Goal: Check status: Check status

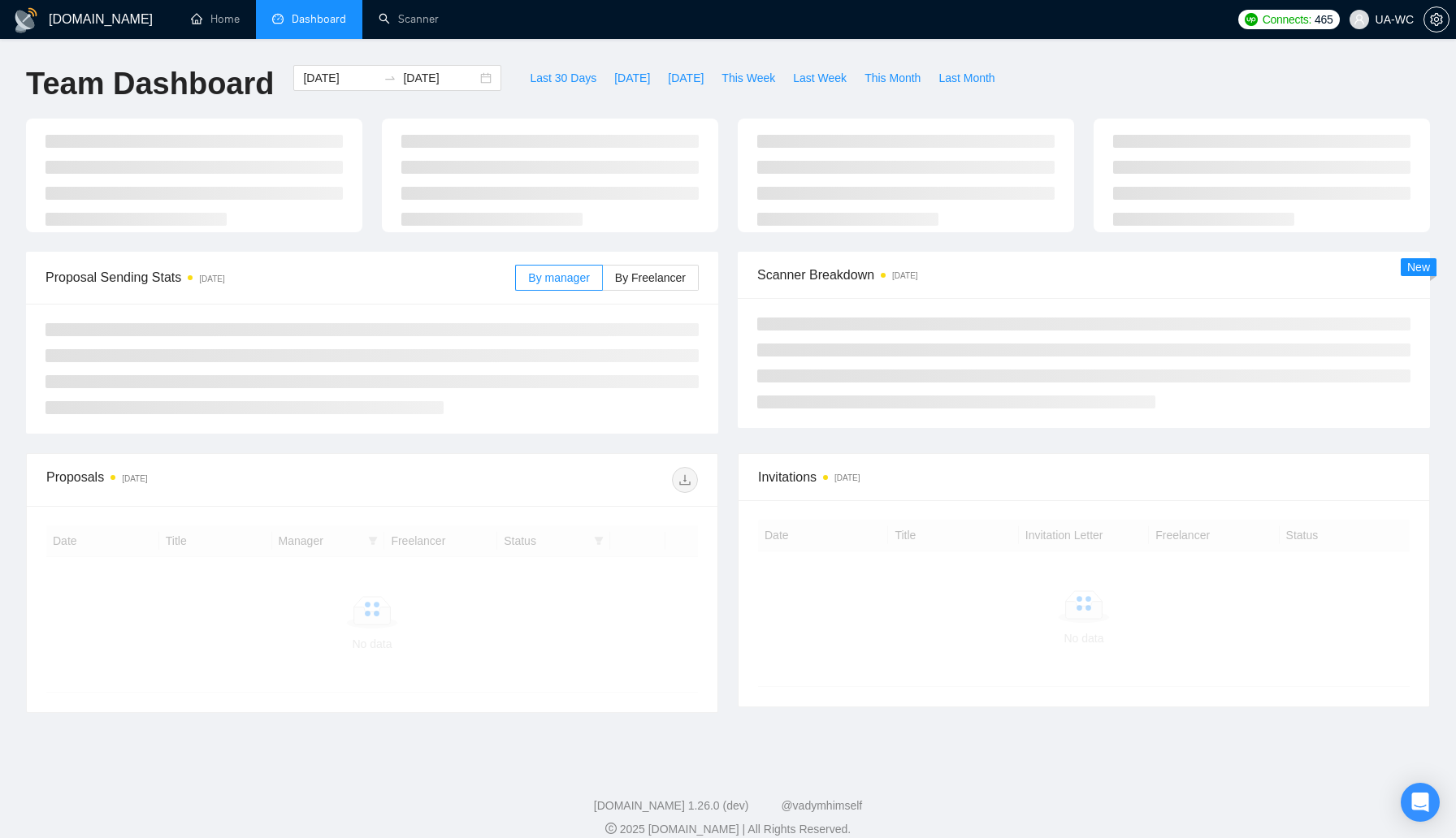
scroll to position [18, 0]
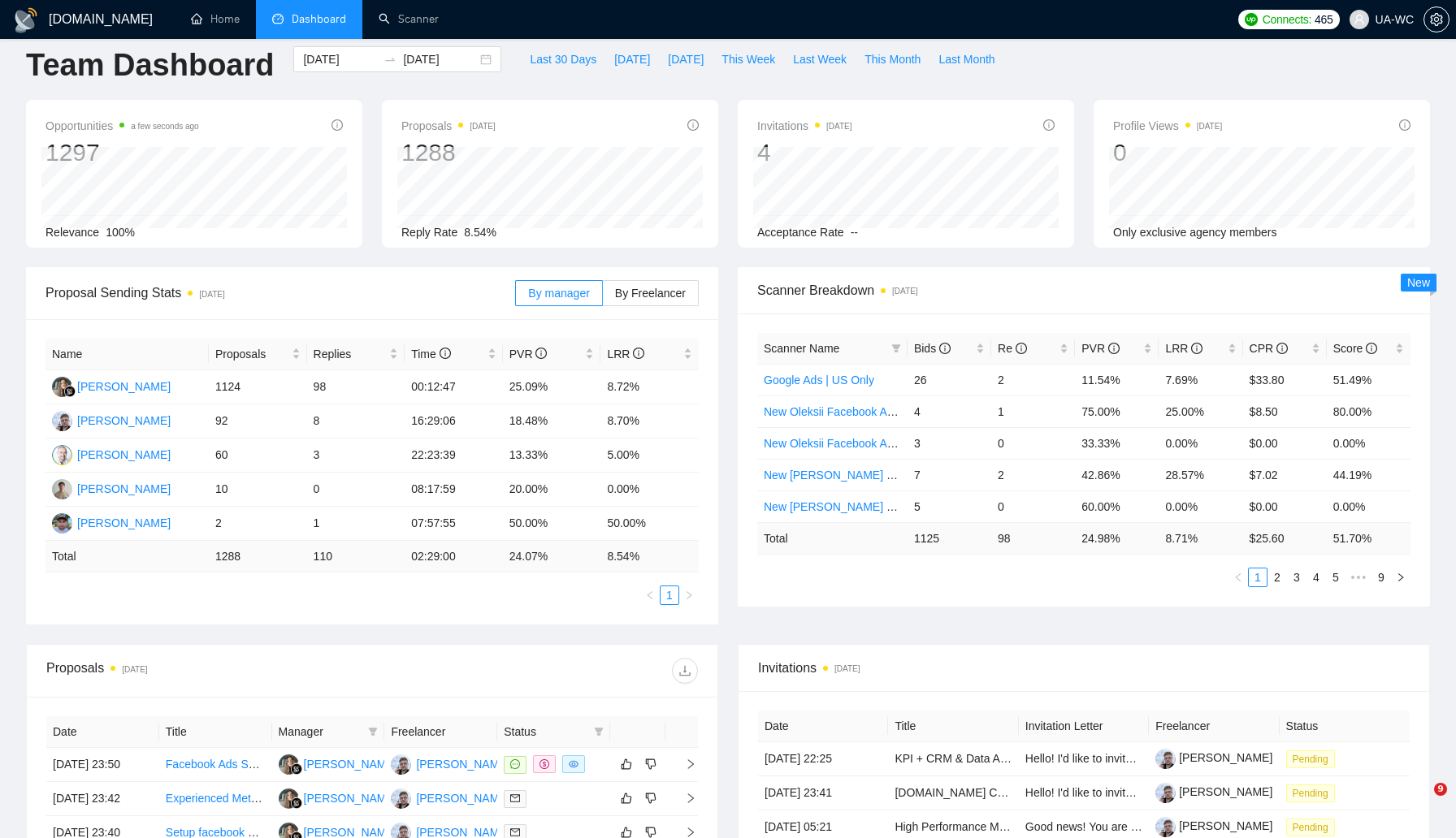
click at [314, 20] on span "Dashboard" at bounding box center [319, 19] width 55 height 14
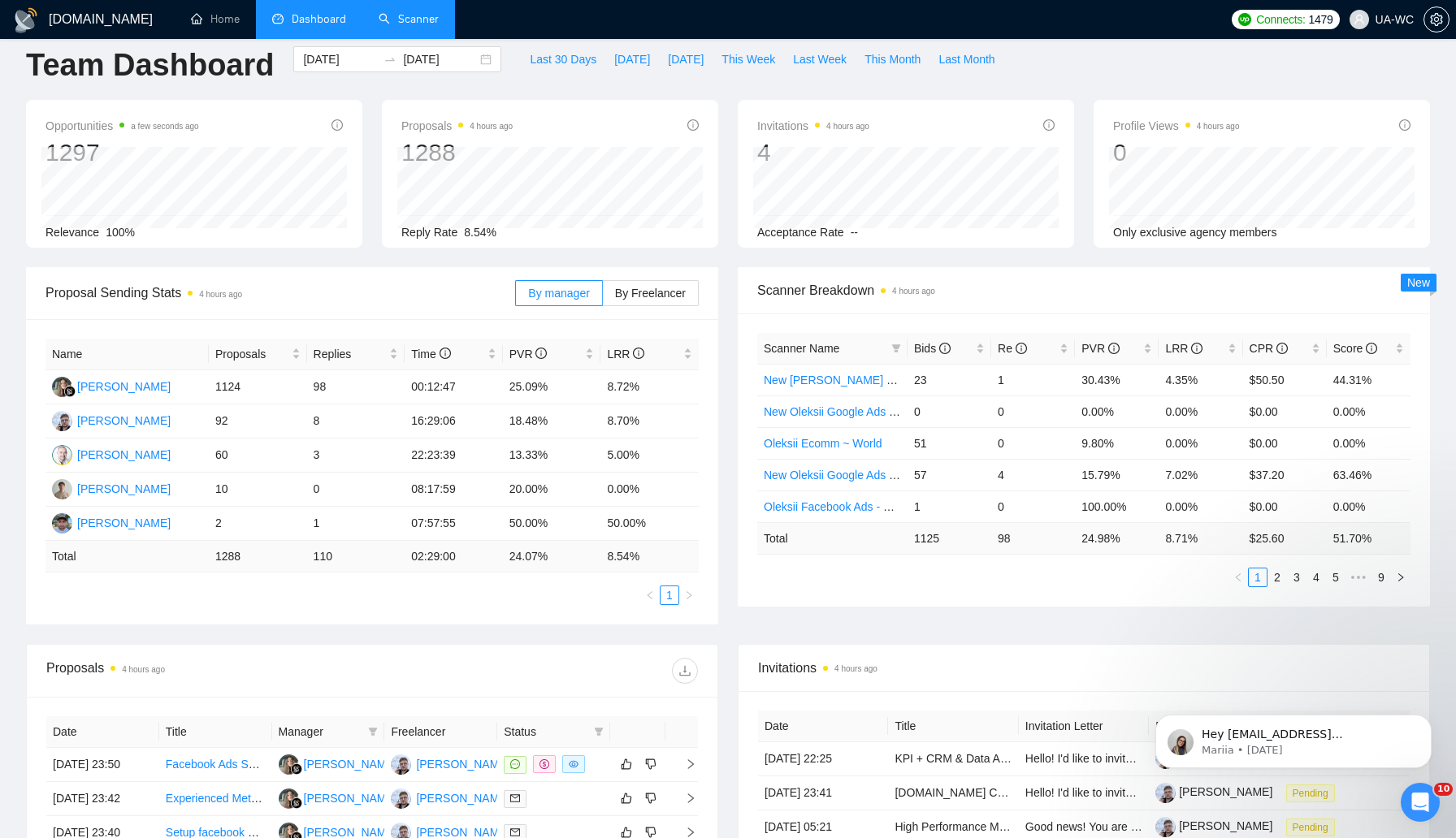
scroll to position [0, 0]
click at [1425, 723] on icon "Dismiss notification" at bounding box center [1427, 719] width 9 height 9
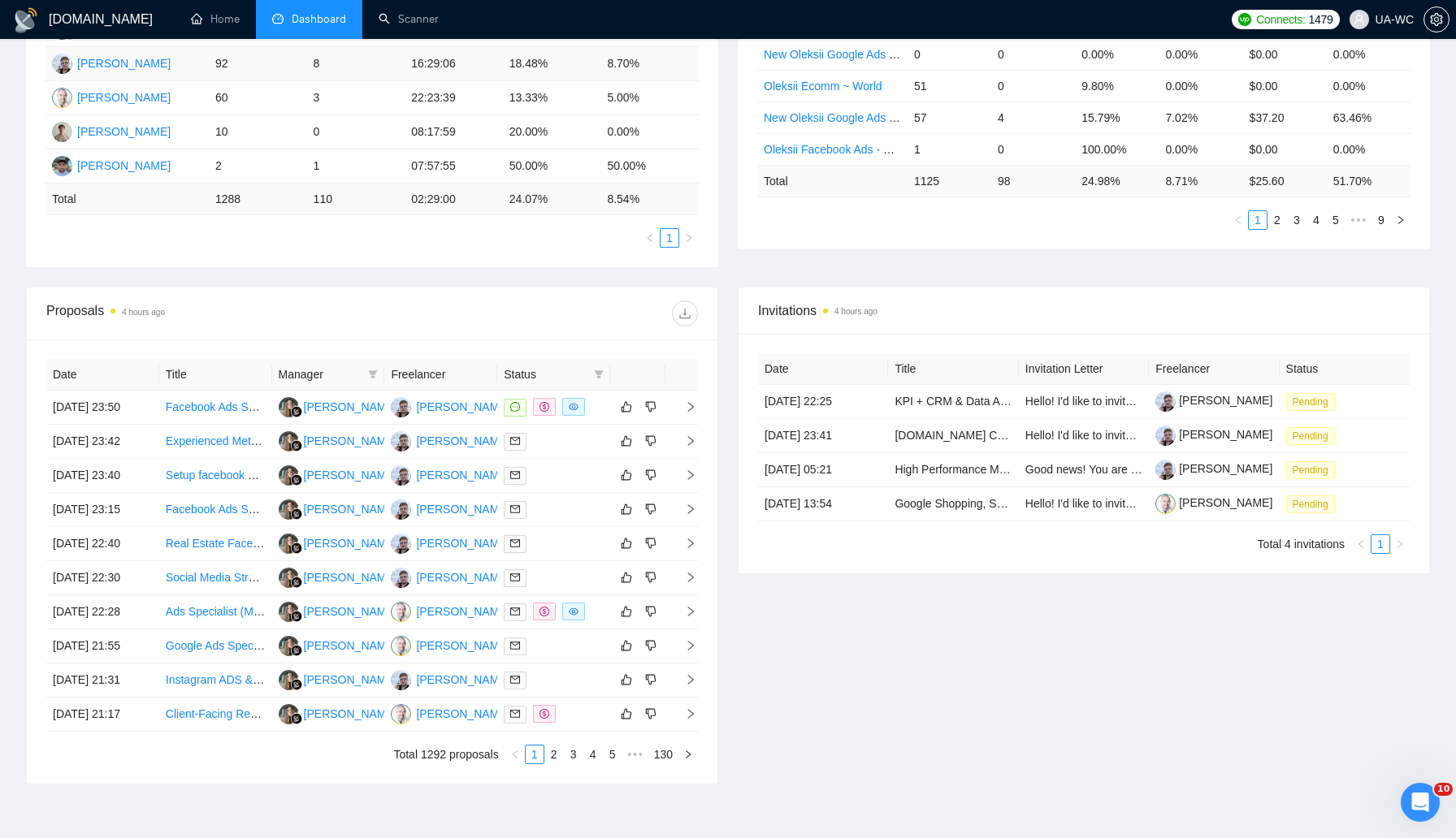
scroll to position [390, 0]
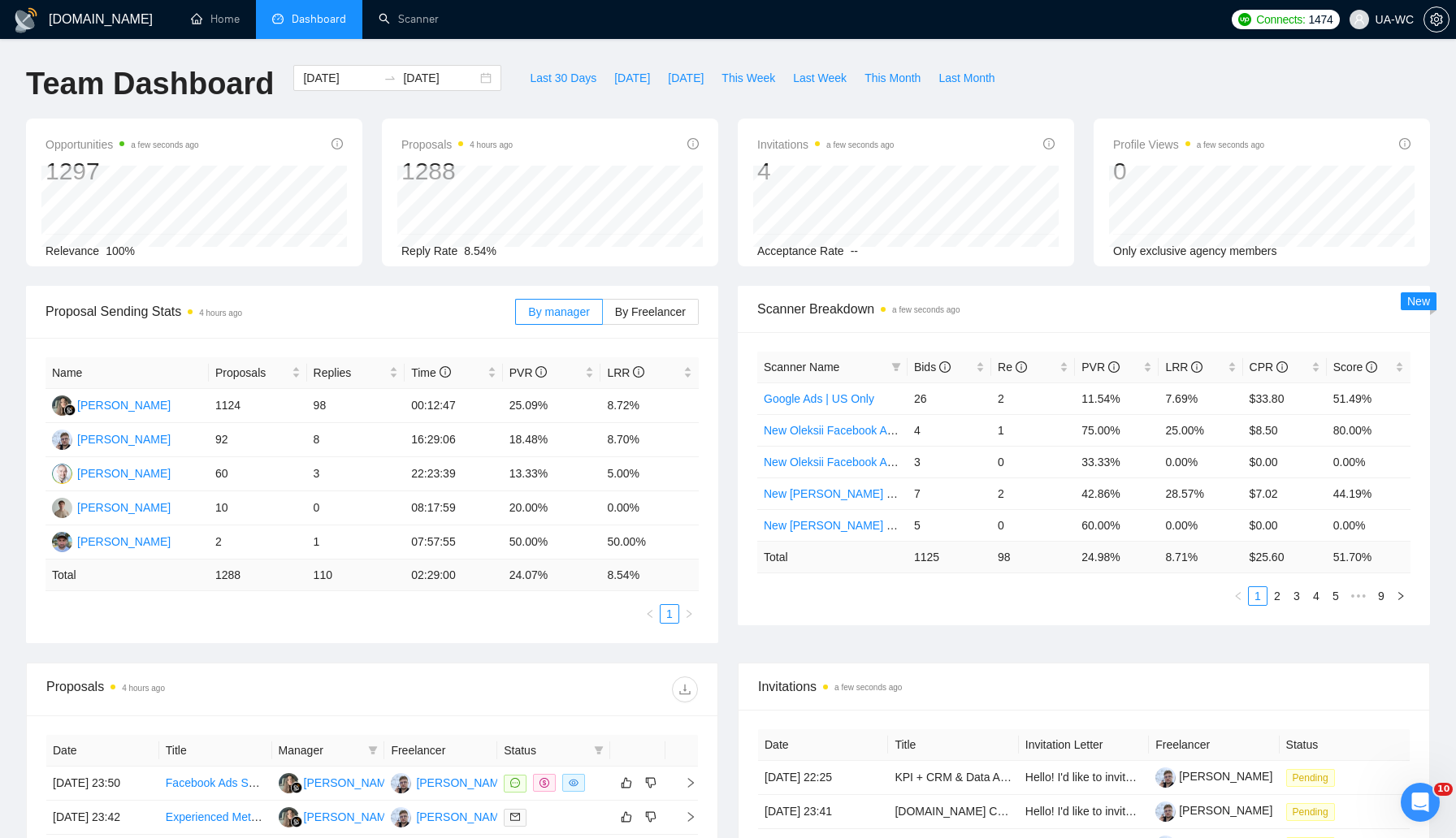
scroll to position [5, 0]
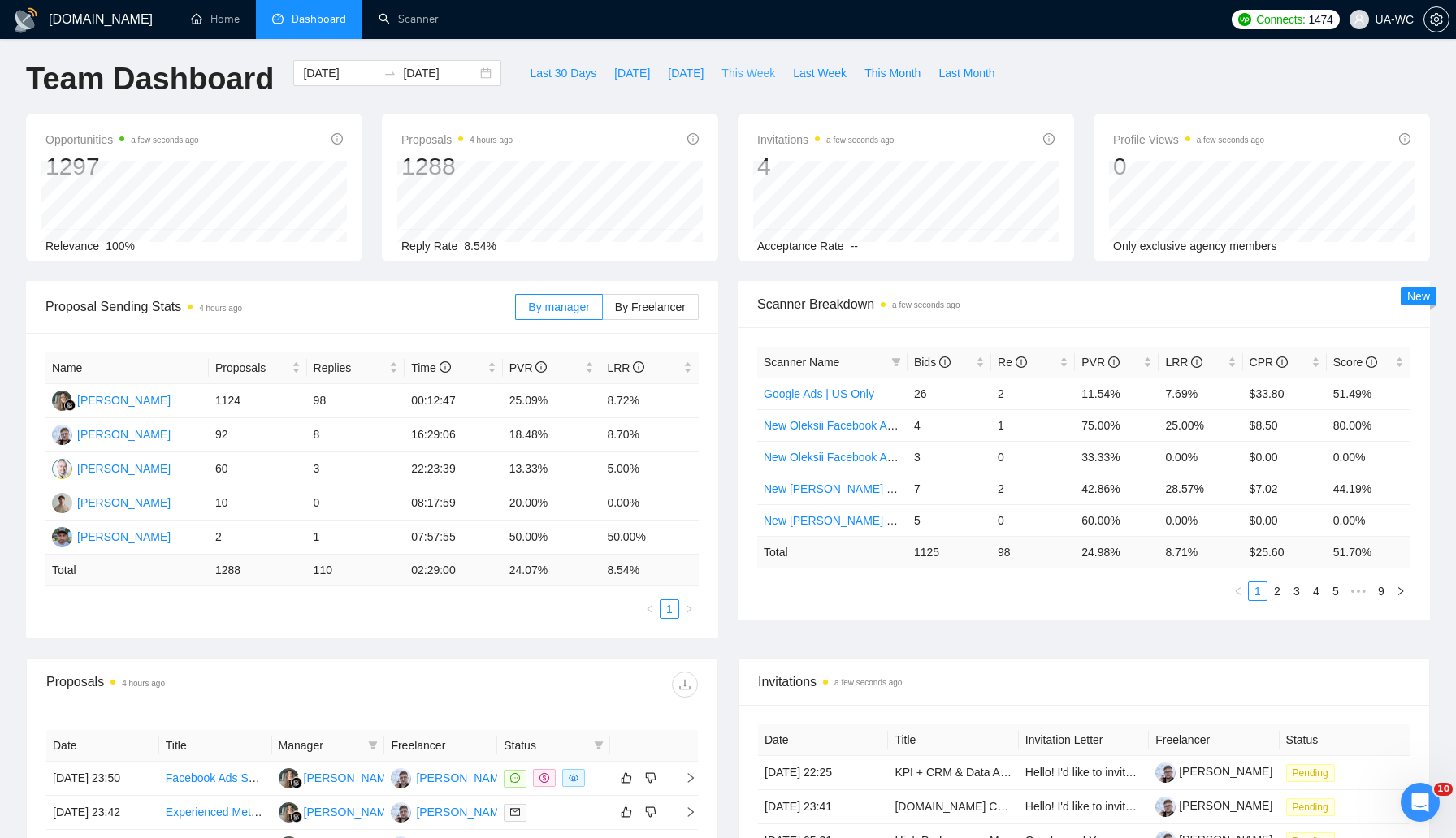
click at [742, 64] on span "This Week" at bounding box center [748, 73] width 54 height 18
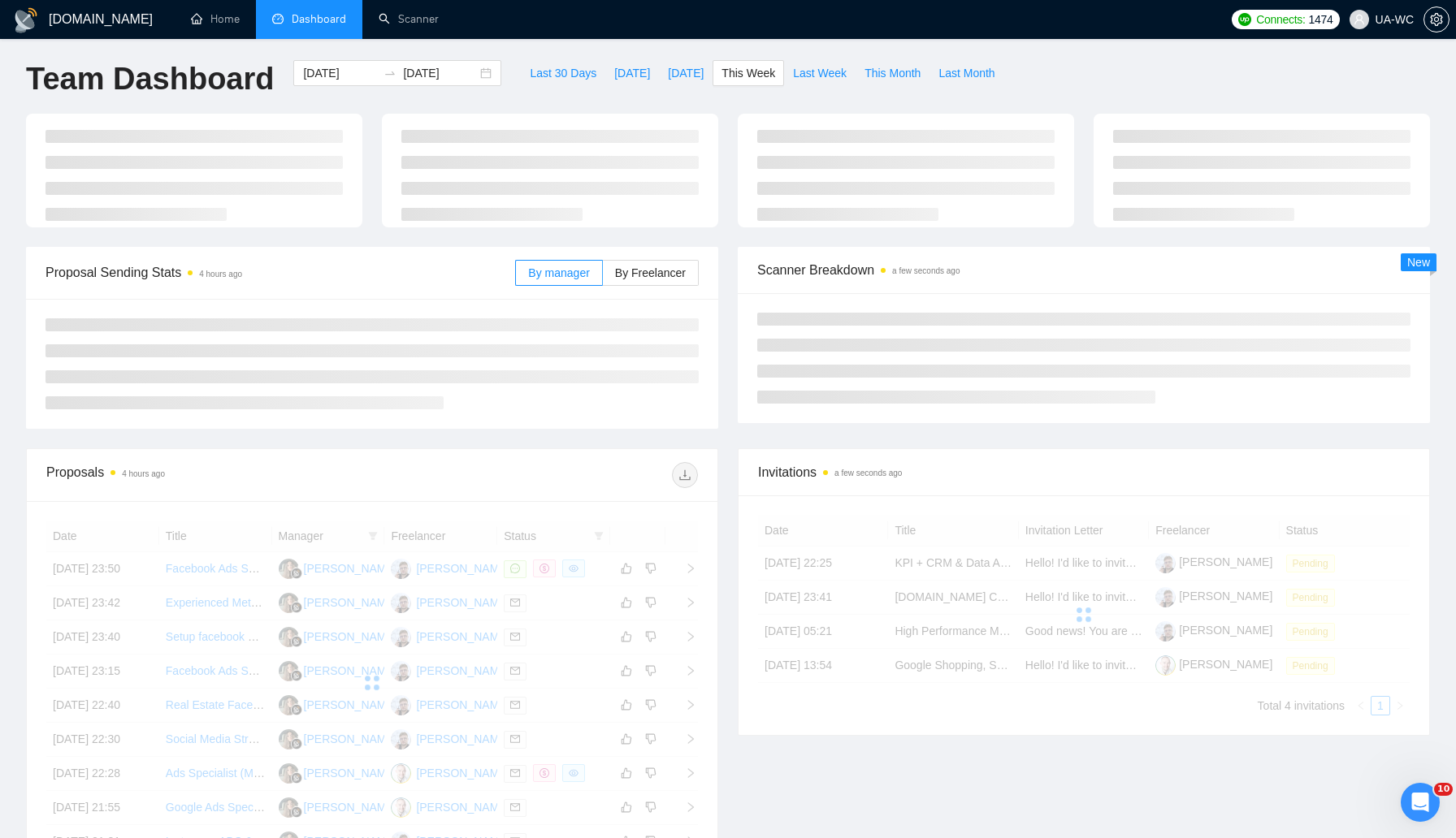
type input "[DATE]"
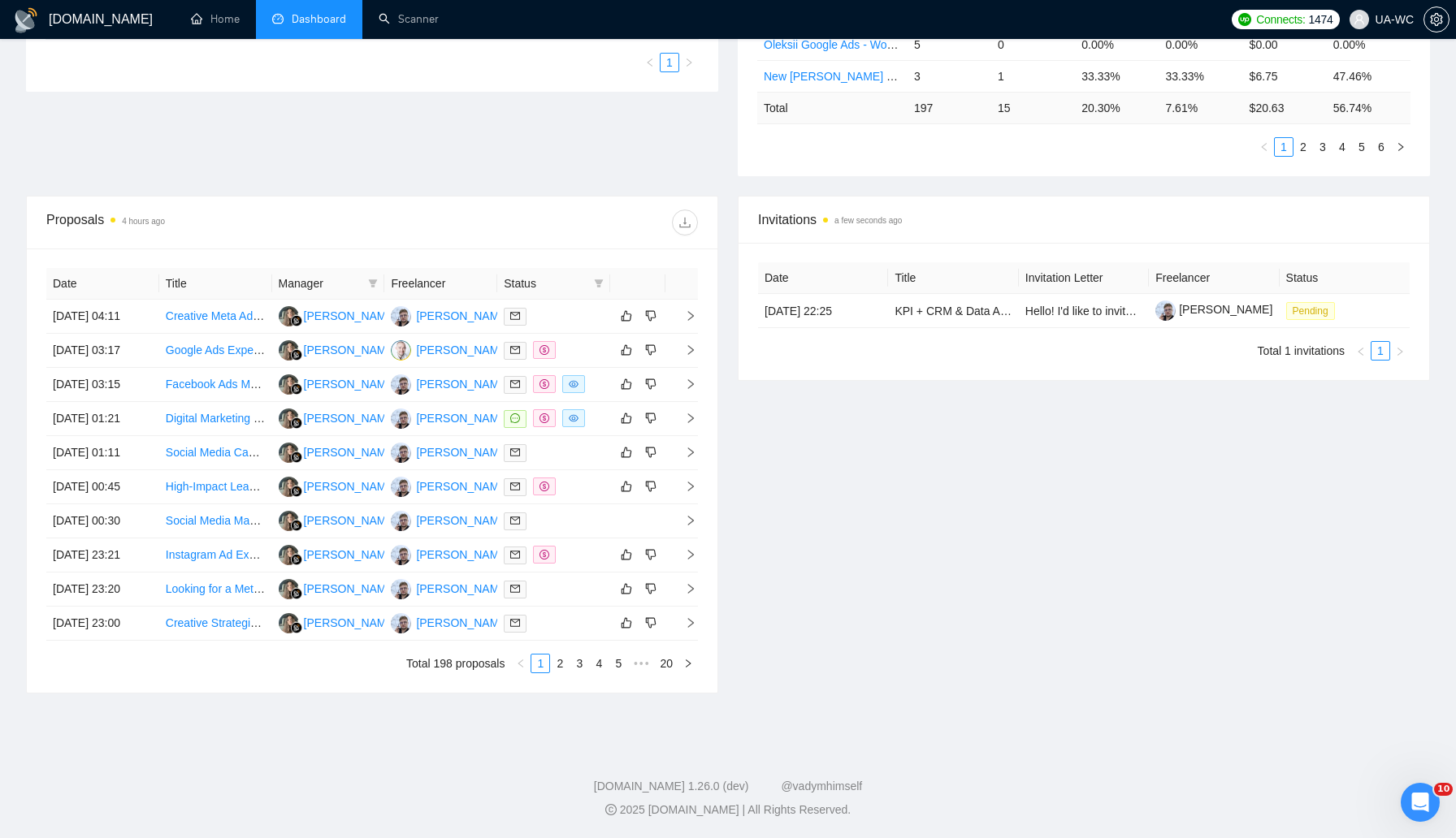
scroll to position [578, 0]
